Goal: Task Accomplishment & Management: Complete application form

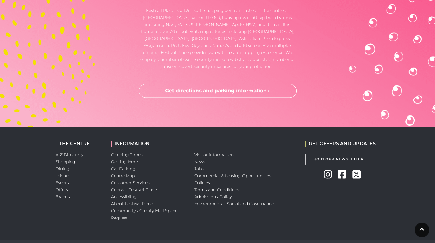
scroll to position [1754, 0]
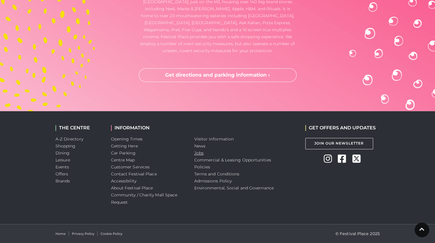
click at [200, 154] on link "Jobs" at bounding box center [198, 153] width 9 height 5
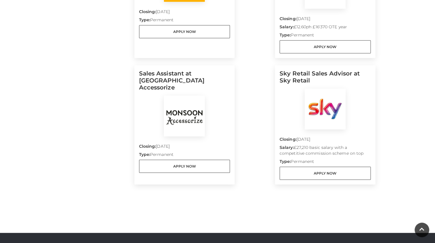
scroll to position [259, 0]
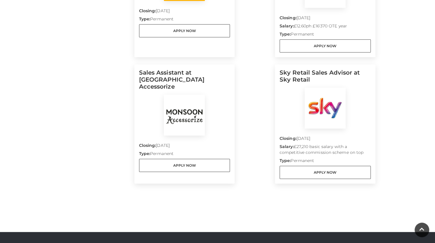
click at [194, 69] on h5 "Sales Assistant at Monsoon Accessorize" at bounding box center [184, 82] width 91 height 26
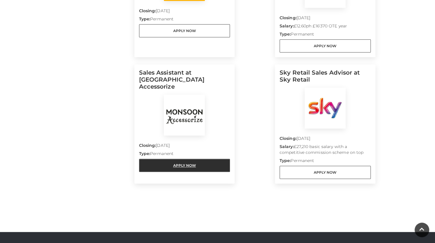
click at [187, 159] on link "Apply Now" at bounding box center [184, 165] width 91 height 13
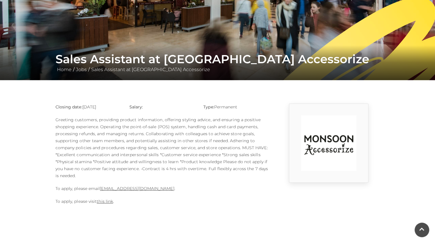
scroll to position [66, 0]
click at [108, 202] on link "this link" at bounding box center [105, 201] width 16 height 5
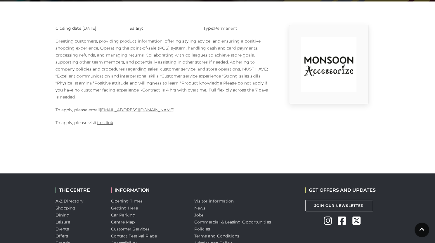
scroll to position [146, 0]
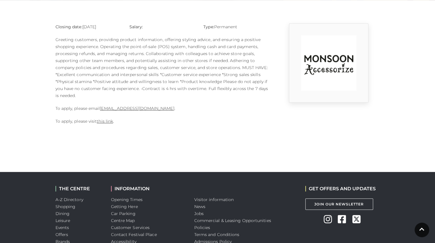
click at [320, 61] on img at bounding box center [328, 62] width 55 height 55
